Goal: Find specific page/section

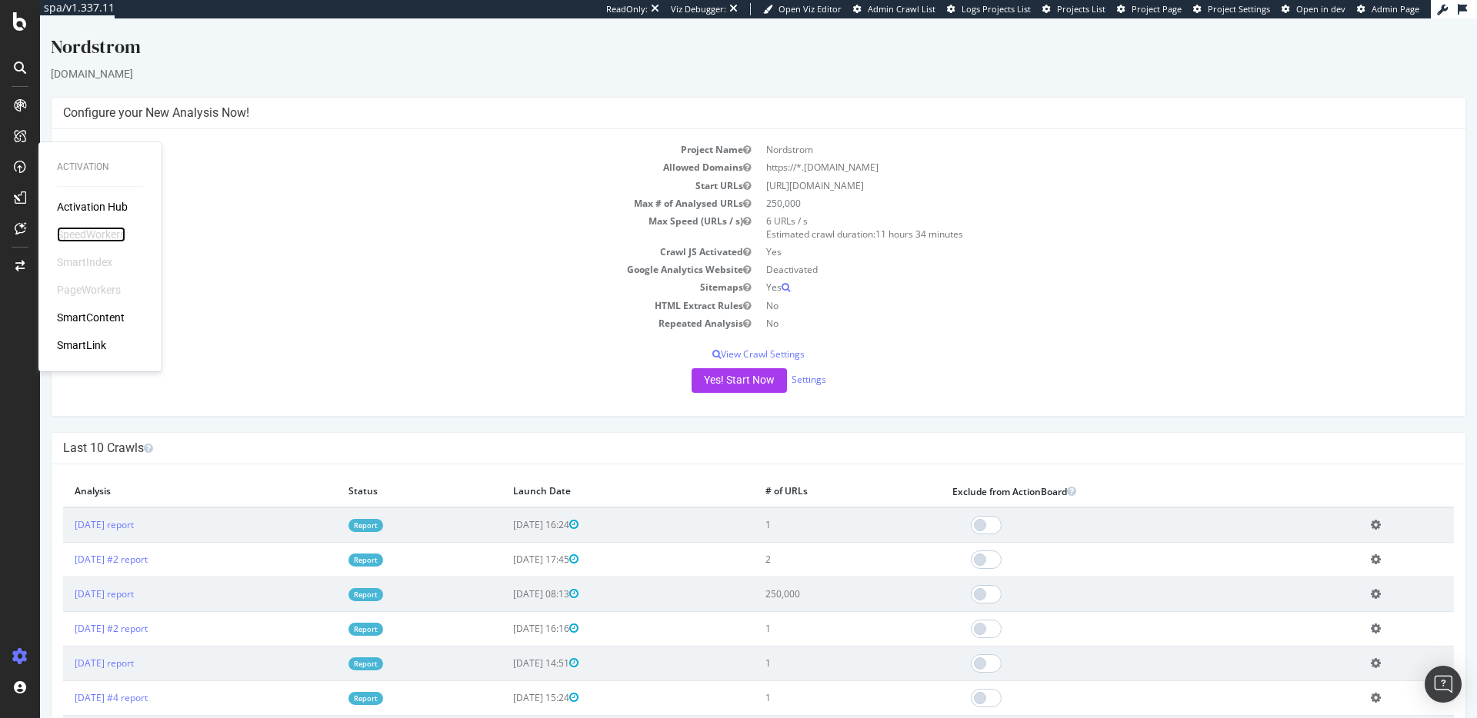
click at [95, 229] on div "SpeedWorkers" at bounding box center [91, 234] width 68 height 15
